Goal: Information Seeking & Learning: Learn about a topic

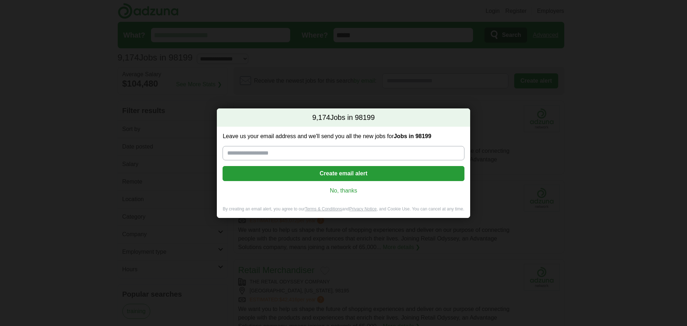
click at [338, 193] on link "No, thanks" at bounding box center [343, 191] width 230 height 8
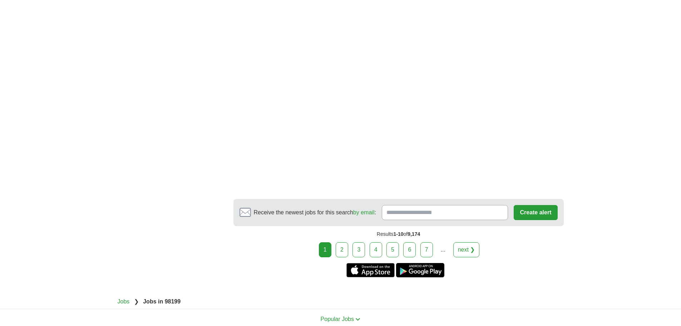
scroll to position [1266, 0]
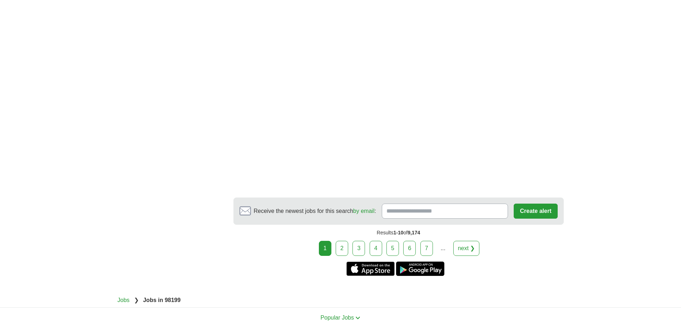
click at [344, 241] on link "2" at bounding box center [342, 248] width 13 height 15
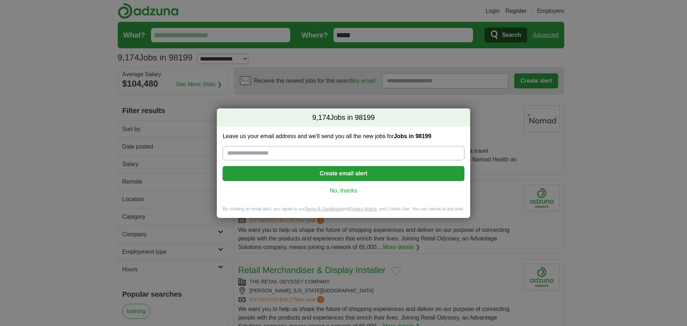
click at [348, 187] on link "No, thanks" at bounding box center [343, 191] width 230 height 8
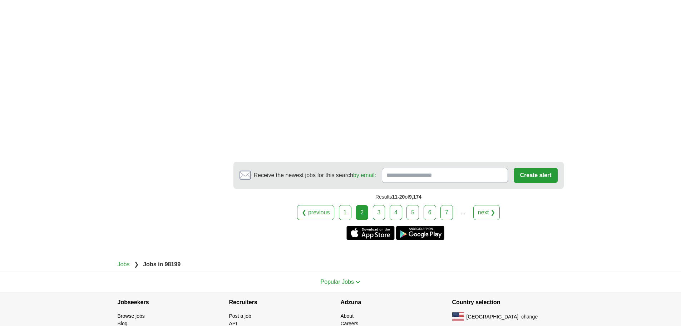
scroll to position [1140, 0]
click at [383, 216] on link "3" at bounding box center [379, 211] width 13 height 15
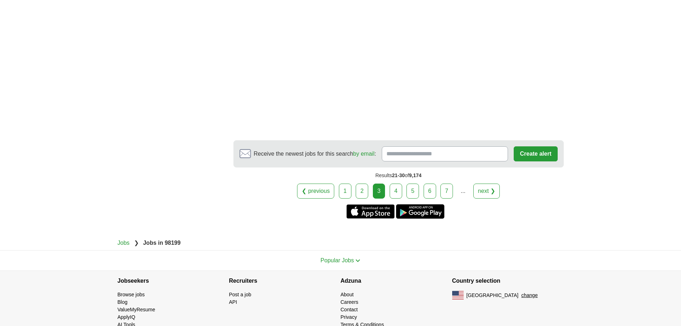
scroll to position [1212, 0]
click at [396, 188] on link "4" at bounding box center [396, 190] width 13 height 15
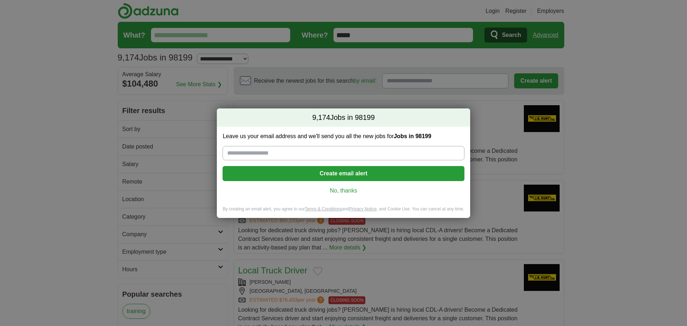
click at [359, 191] on link "No, thanks" at bounding box center [343, 191] width 230 height 8
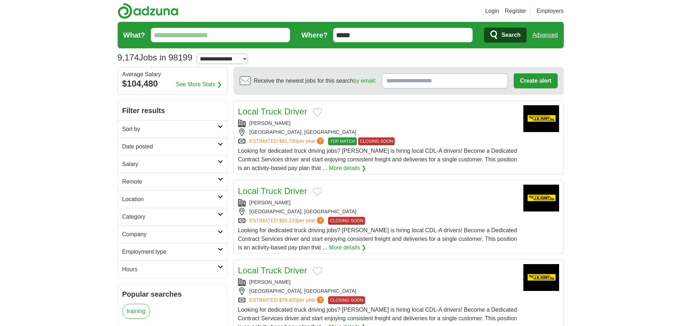
click at [167, 266] on h2 "Hours" at bounding box center [169, 269] width 95 height 9
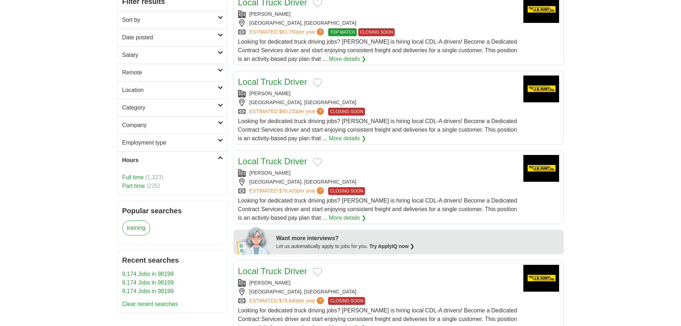
scroll to position [109, 0]
click at [137, 176] on link "Full time" at bounding box center [132, 177] width 21 height 6
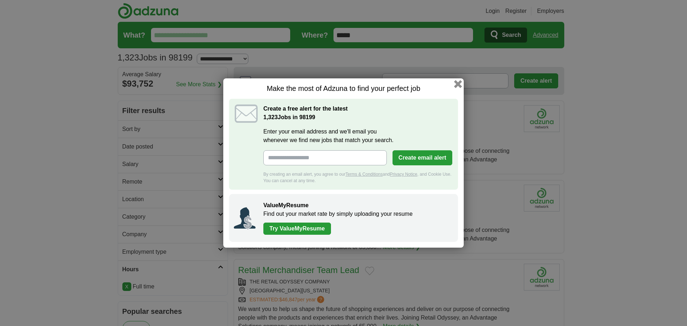
click at [461, 82] on button "button" at bounding box center [458, 84] width 8 height 8
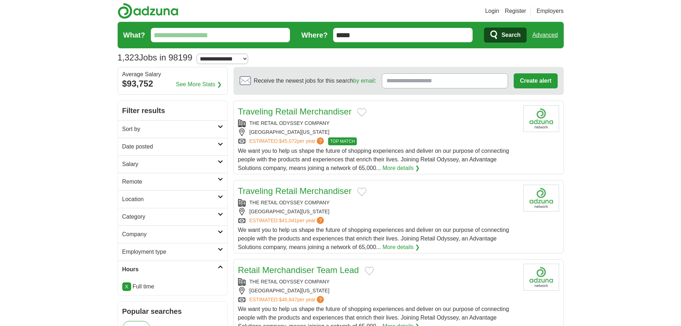
click at [161, 246] on link "Employment type" at bounding box center [172, 252] width 109 height 18
click at [149, 201] on h2 "Location" at bounding box center [169, 199] width 95 height 9
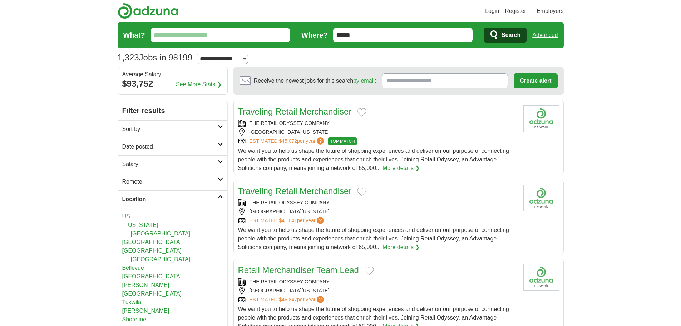
click at [146, 226] on link "[US_STATE]" at bounding box center [143, 225] width 32 height 6
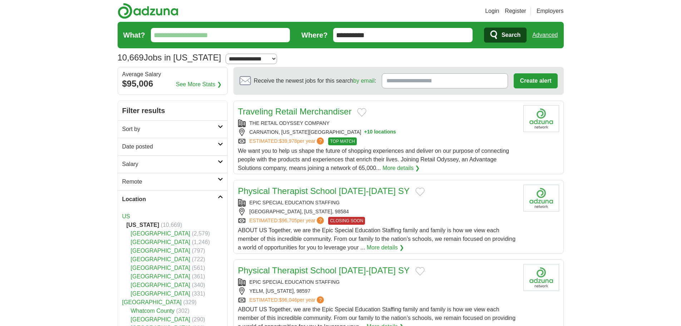
click at [161, 131] on h2 "Sort by" at bounding box center [169, 129] width 95 height 9
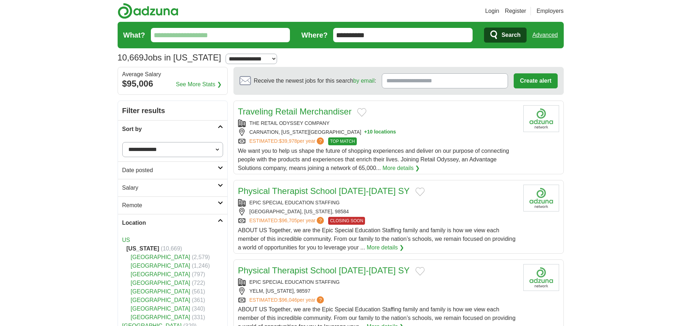
click at [161, 131] on h2 "Sort by" at bounding box center [169, 129] width 95 height 9
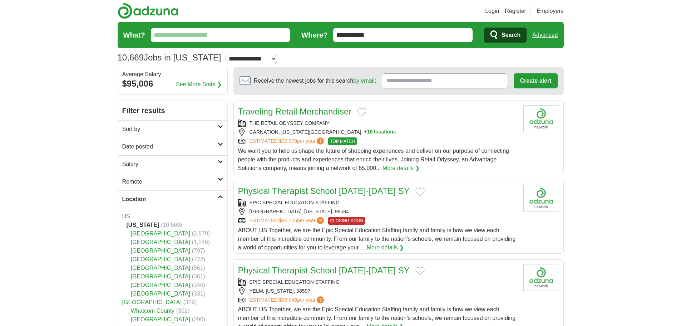
click at [154, 162] on h2 "Salary" at bounding box center [169, 164] width 95 height 9
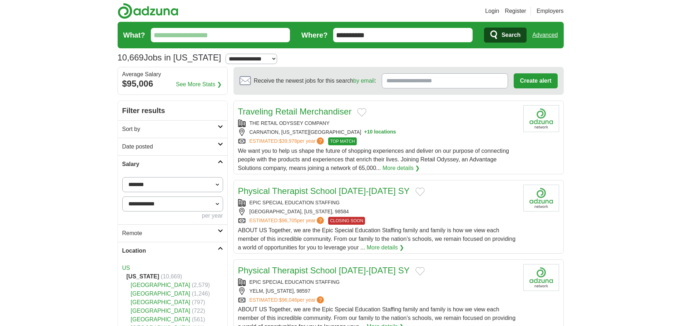
click at [192, 156] on link "Salary" at bounding box center [172, 164] width 109 height 18
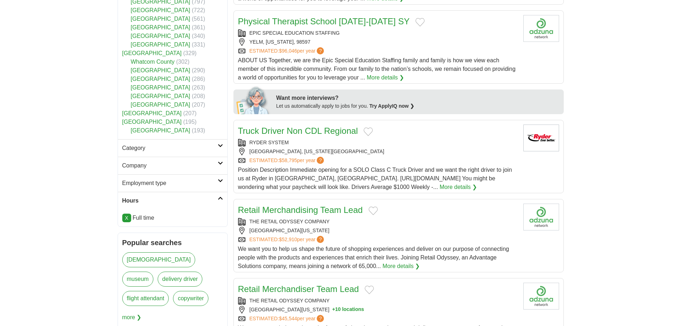
scroll to position [249, 0]
click at [162, 152] on link "Category" at bounding box center [172, 148] width 109 height 18
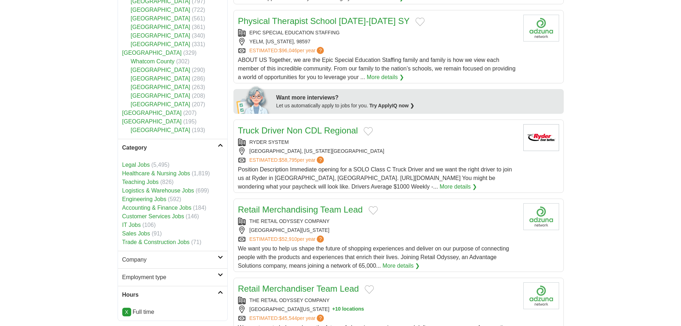
click at [168, 144] on h2 "Category" at bounding box center [169, 147] width 95 height 9
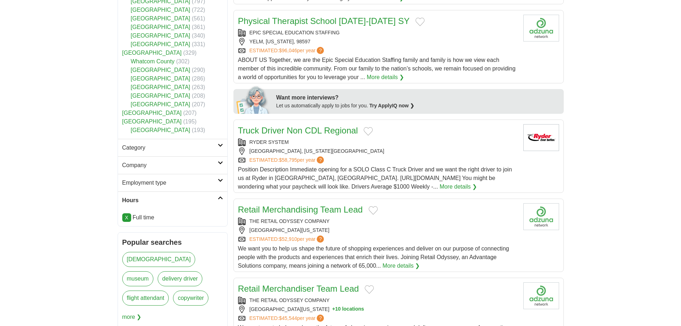
click at [168, 159] on link "Company" at bounding box center [172, 165] width 109 height 18
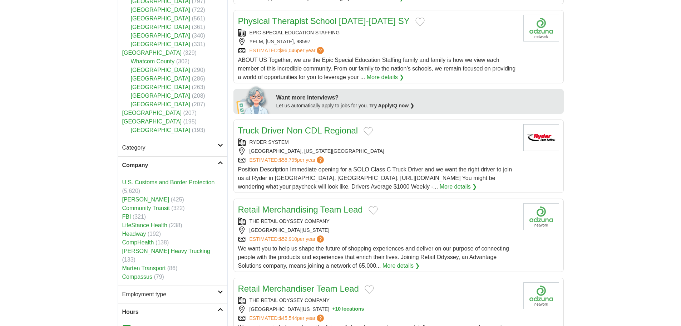
click at [168, 159] on link "Company" at bounding box center [172, 165] width 109 height 18
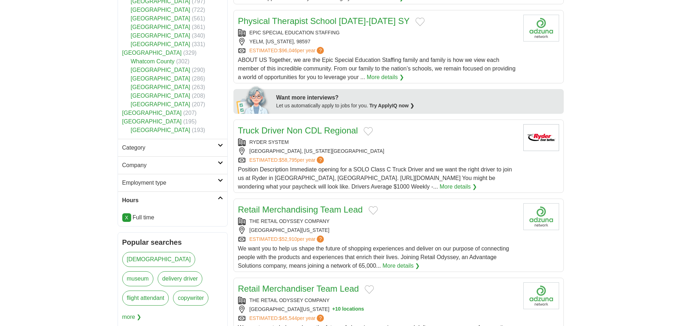
click at [168, 182] on h2 "Employment type" at bounding box center [169, 182] width 95 height 9
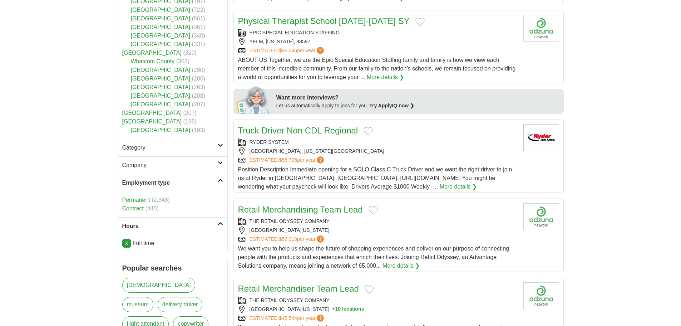
click at [168, 182] on h2 "Employment type" at bounding box center [169, 182] width 95 height 9
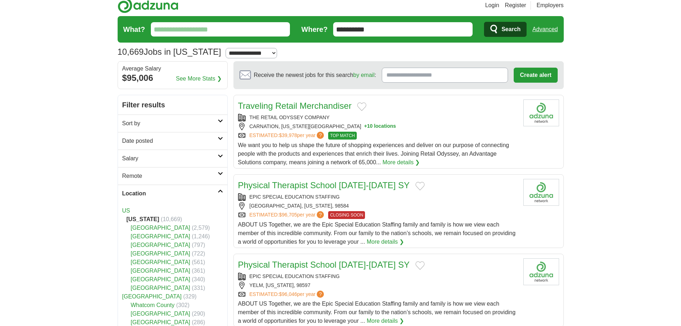
scroll to position [0, 0]
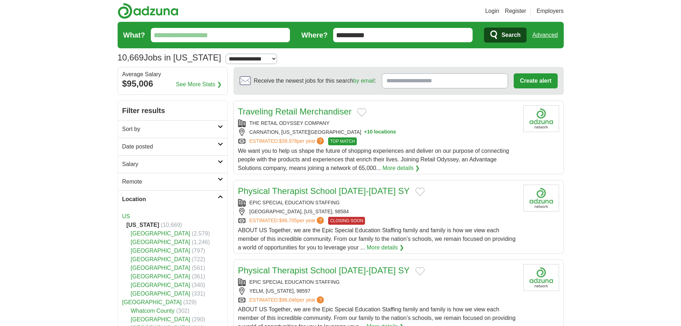
click at [248, 55] on select "**********" at bounding box center [251, 59] width 51 height 10
select select "**"
click at [226, 54] on select "**********" at bounding box center [251, 59] width 51 height 10
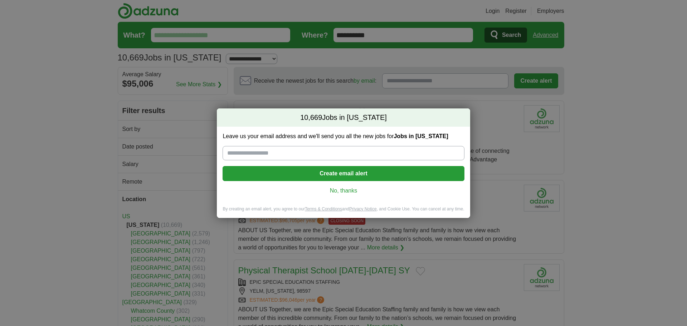
click at [338, 188] on link "No, thanks" at bounding box center [343, 191] width 230 height 8
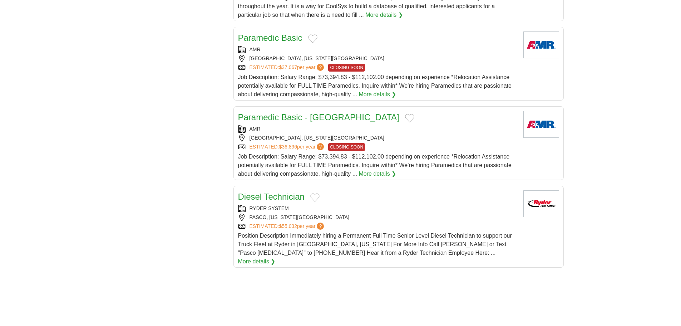
scroll to position [693, 0]
click at [279, 39] on link "Paramedic Basic" at bounding box center [270, 38] width 64 height 10
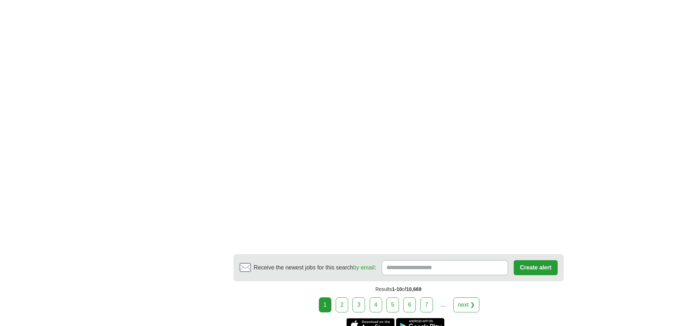
scroll to position [1081, 0]
click at [345, 300] on link "2" at bounding box center [342, 304] width 13 height 15
